Goal: Check status

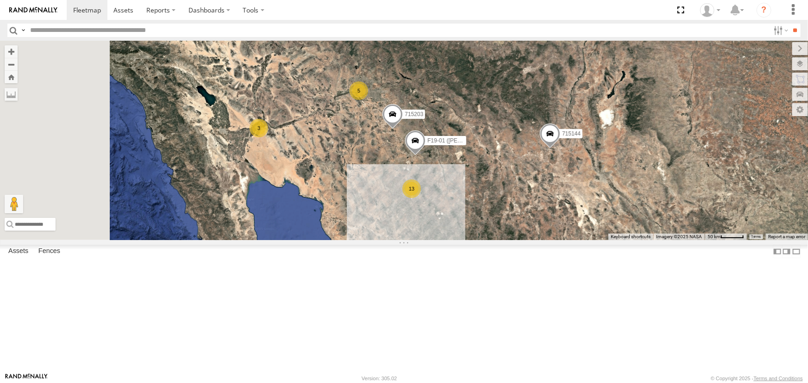
click at [0, 0] on div "P13 ([PERSON_NAME])" at bounding box center [0, 0] width 0 height 0
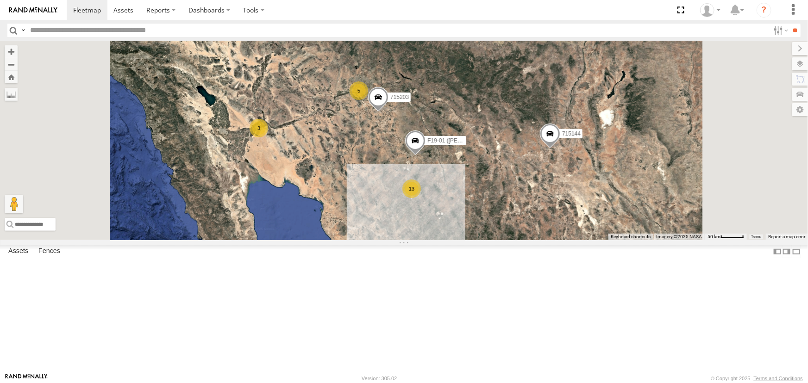
click at [0, 0] on div "715203 All Assets" at bounding box center [0, 0] width 0 height 0
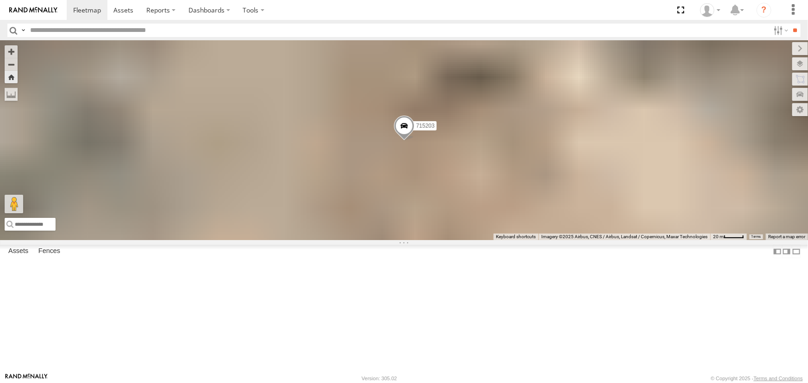
click at [0, 0] on div "P13 ([PERSON_NAME])" at bounding box center [0, 0] width 0 height 0
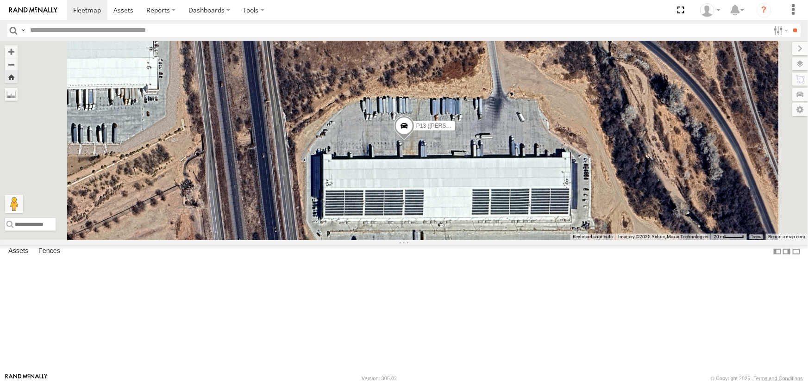
click at [0, 0] on div "P13 ([PERSON_NAME])" at bounding box center [0, 0] width 0 height 0
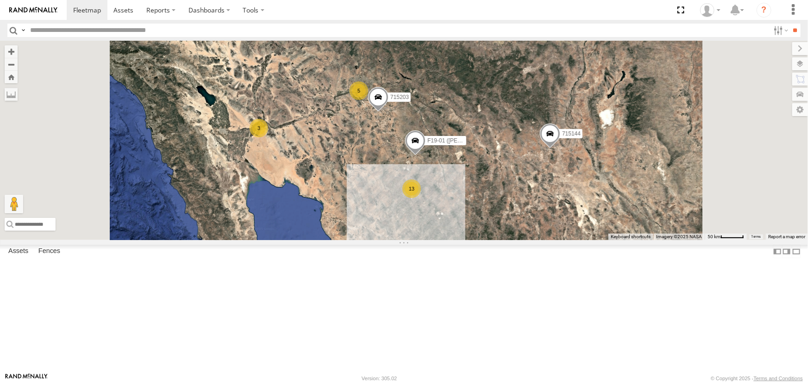
click at [0, 0] on div "P13 ([PERSON_NAME])" at bounding box center [0, 0] width 0 height 0
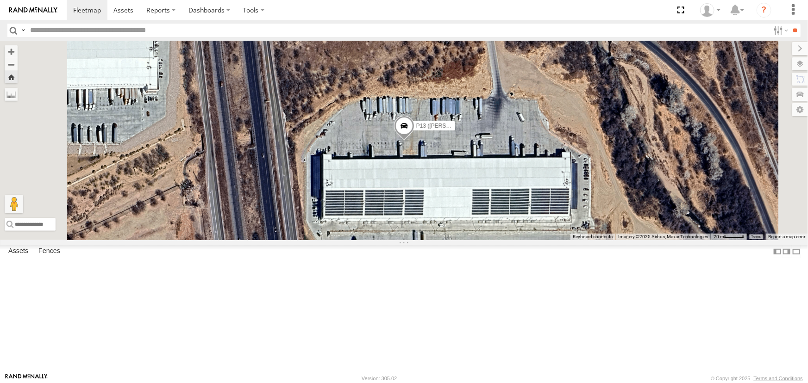
click at [0, 0] on div "P13 ([PERSON_NAME])" at bounding box center [0, 0] width 0 height 0
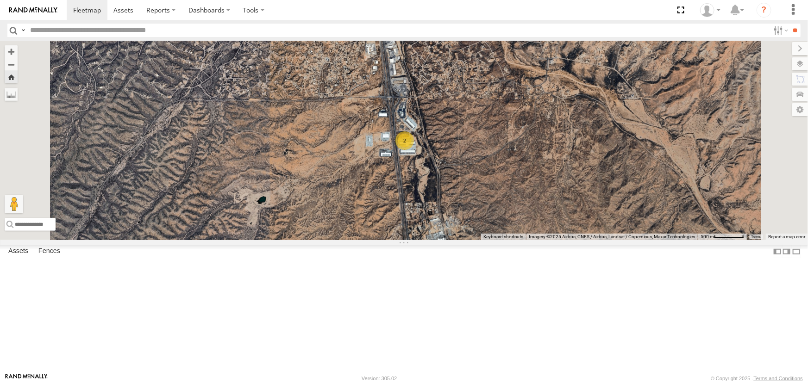
click at [0, 0] on div "P13 ([PERSON_NAME])" at bounding box center [0, 0] width 0 height 0
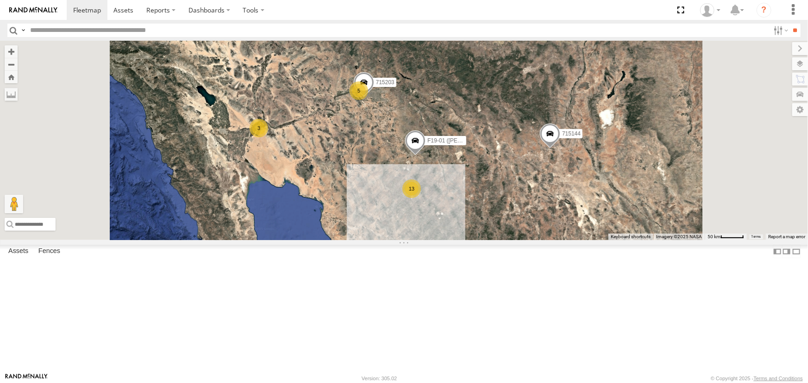
click at [0, 0] on div "All Assets" at bounding box center [0, 0] width 0 height 0
click at [0, 0] on div "P13 ([PERSON_NAME])" at bounding box center [0, 0] width 0 height 0
